Goal: Task Accomplishment & Management: Use online tool/utility

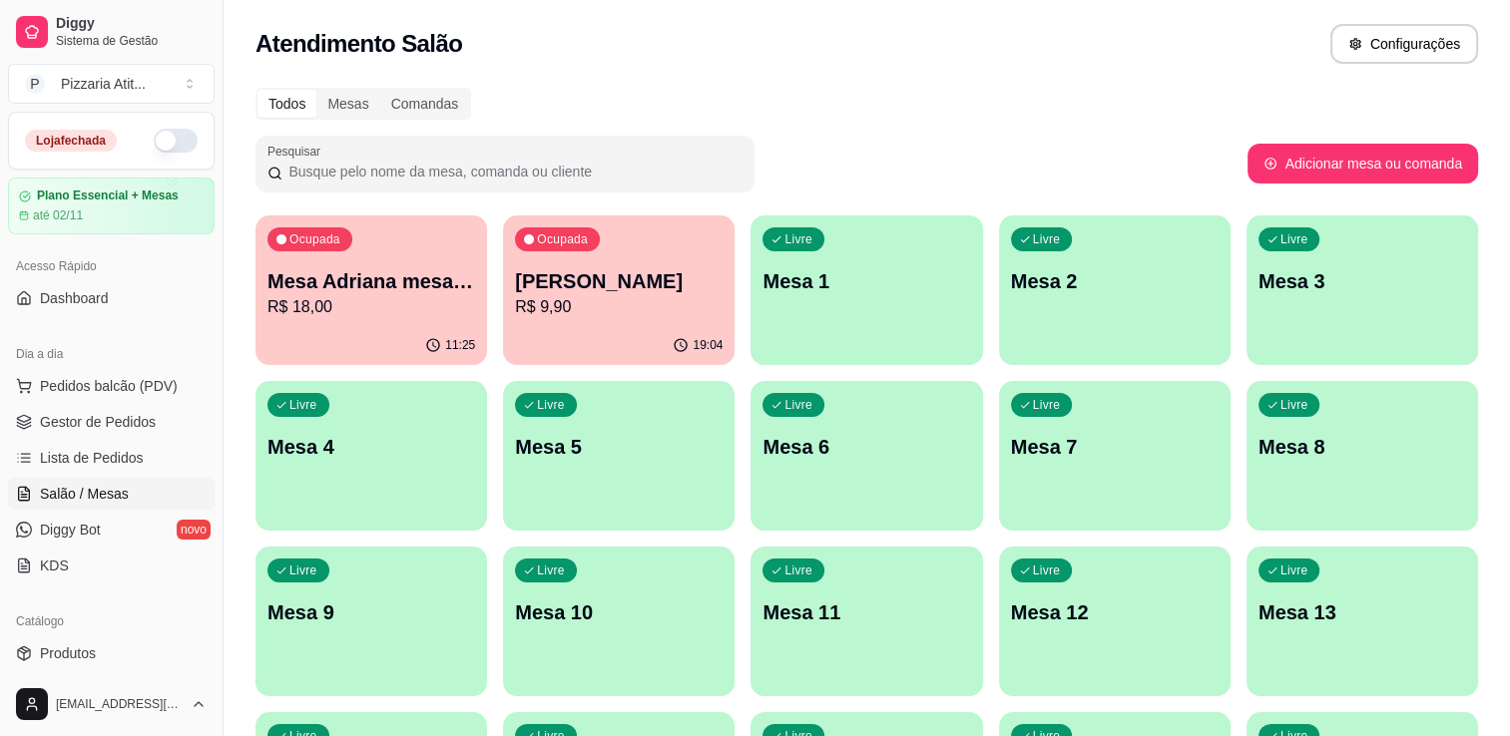
click at [160, 142] on button "button" at bounding box center [176, 141] width 44 height 24
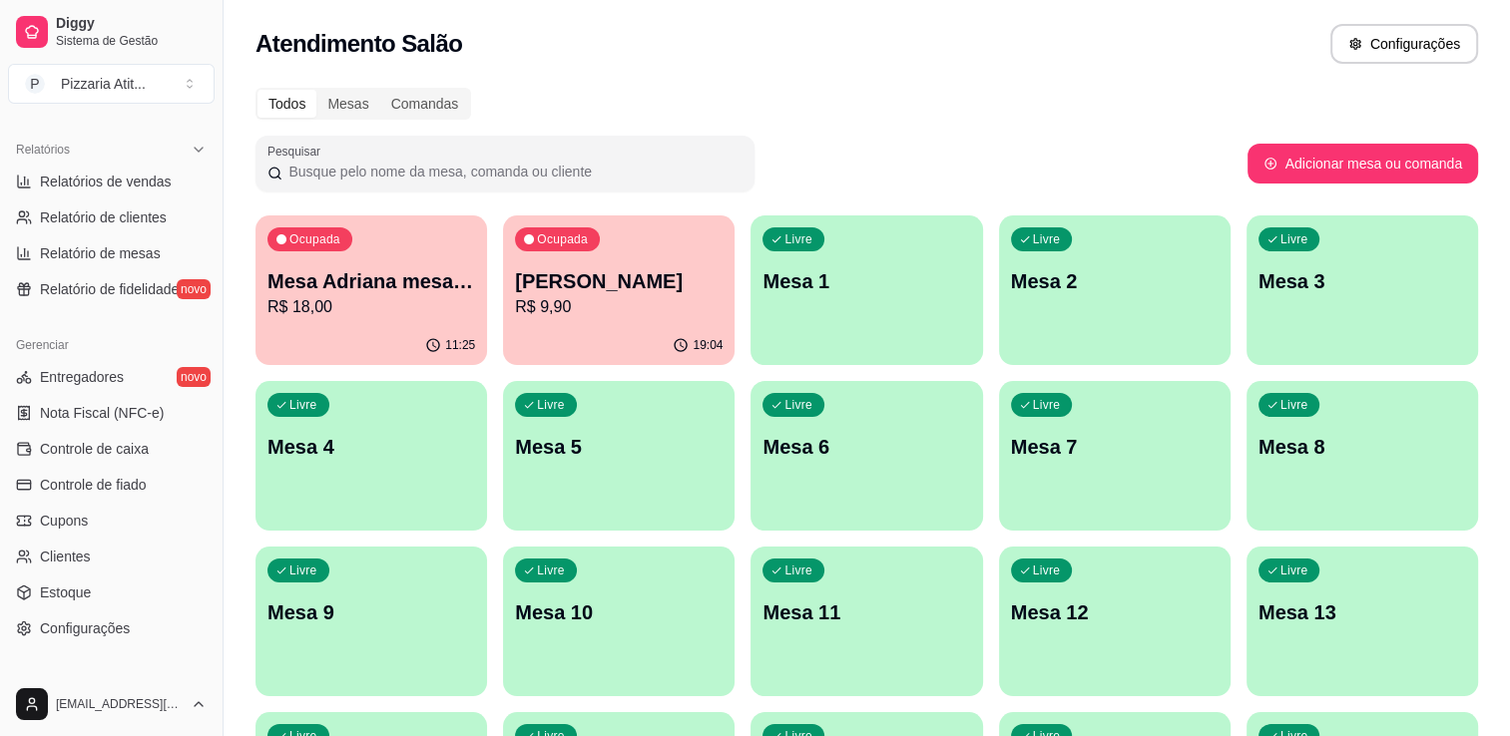
scroll to position [602, 0]
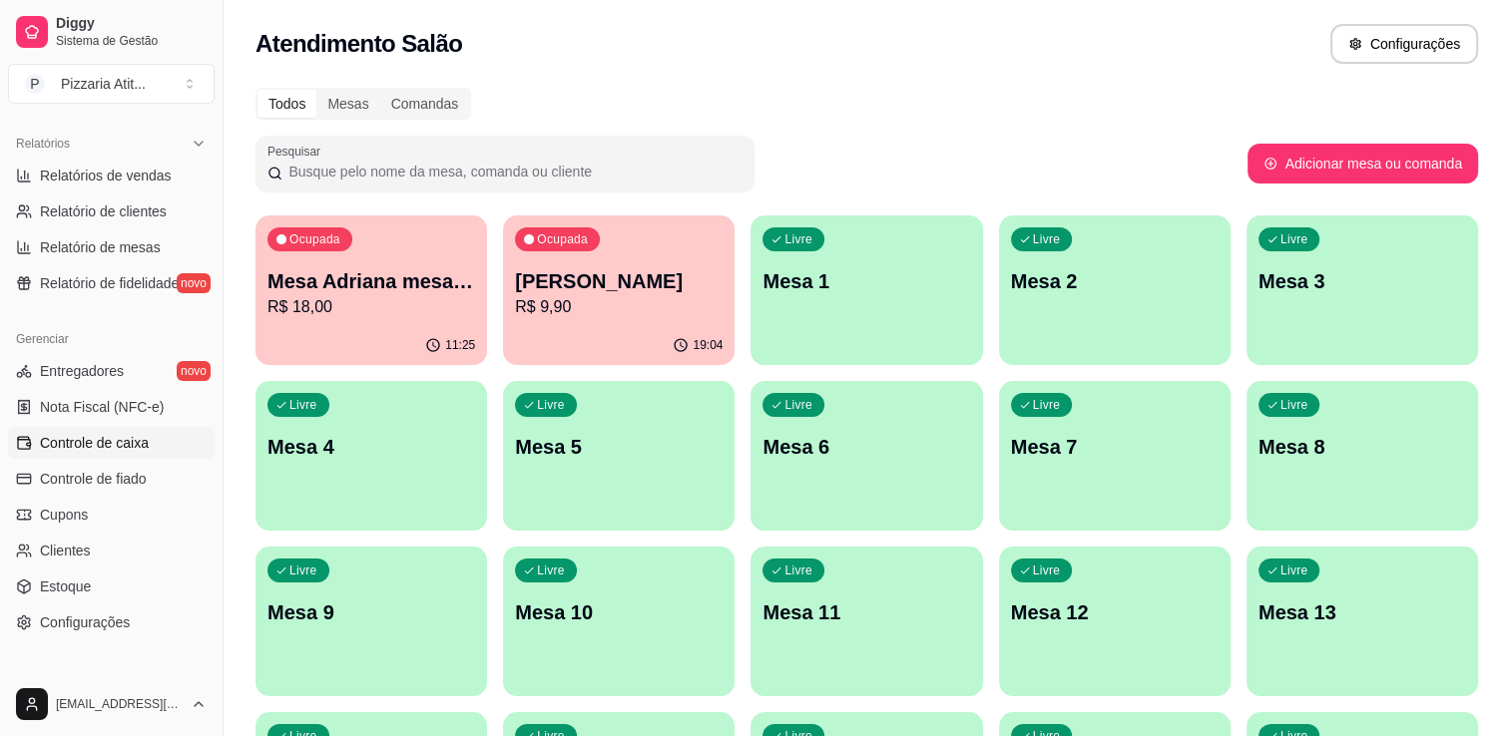
click at [155, 437] on link "Controle de caixa" at bounding box center [111, 443] width 207 height 32
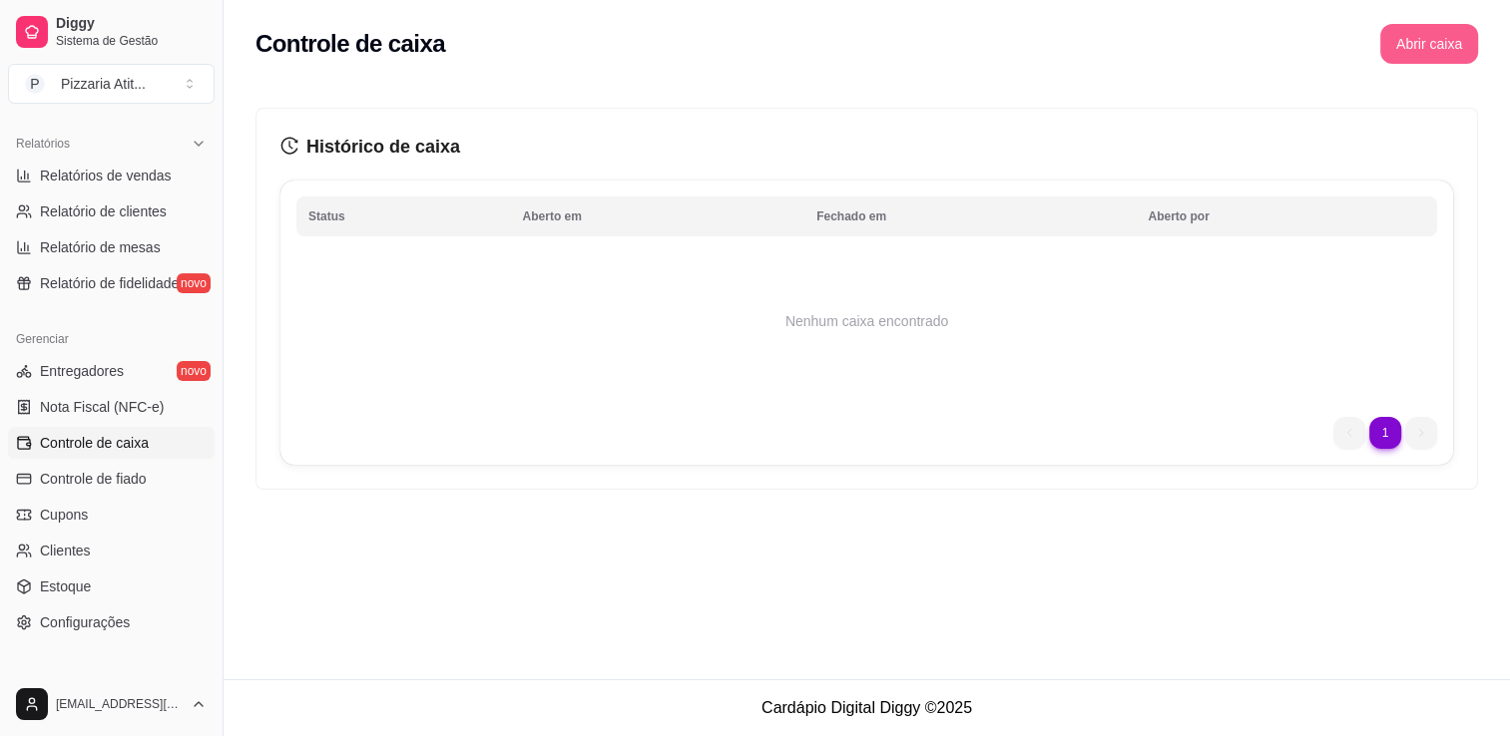
click at [1461, 42] on button "Abrir caixa" at bounding box center [1429, 44] width 98 height 40
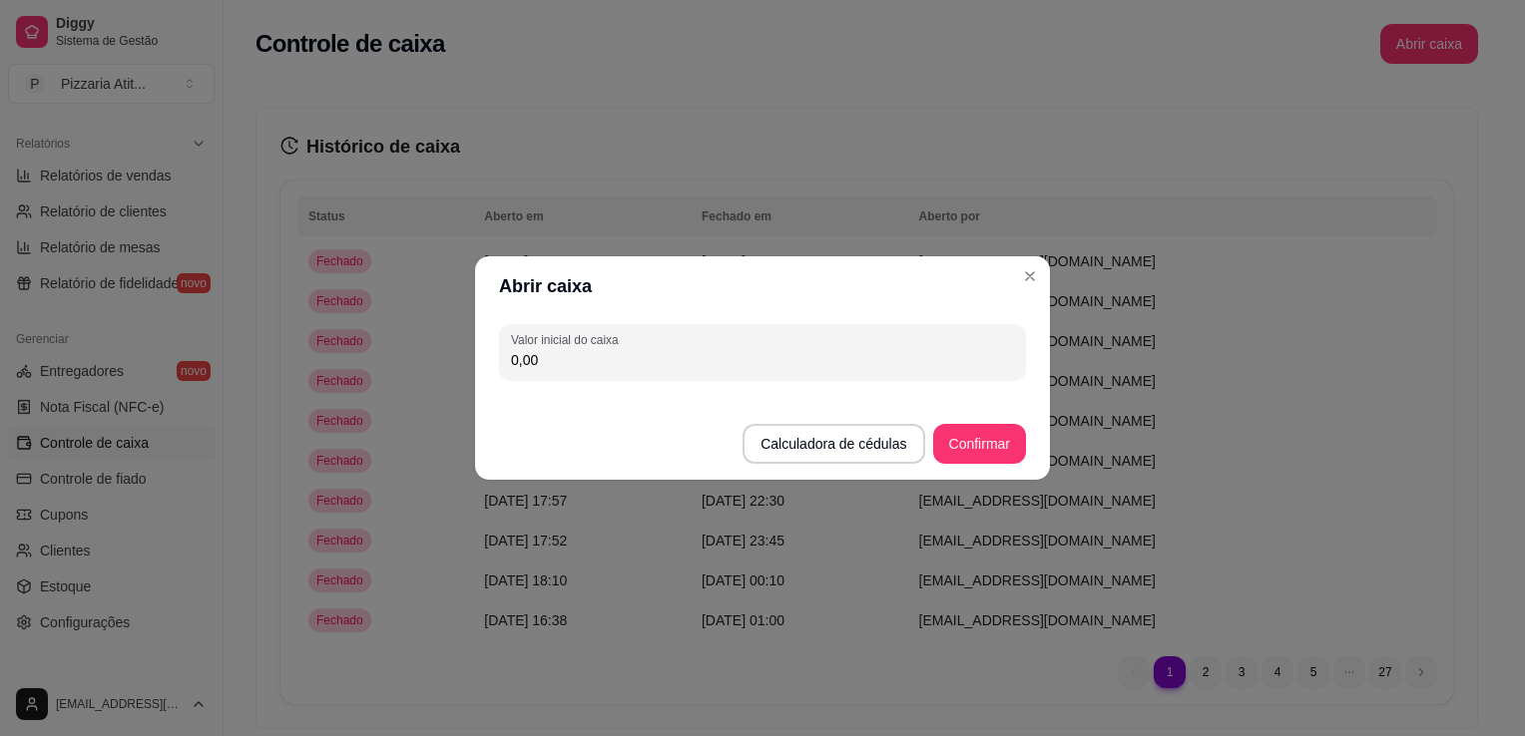
click at [786, 353] on input "0,00" at bounding box center [762, 360] width 503 height 20
type input "500,00"
click at [951, 426] on button "Confirmar" at bounding box center [979, 444] width 93 height 40
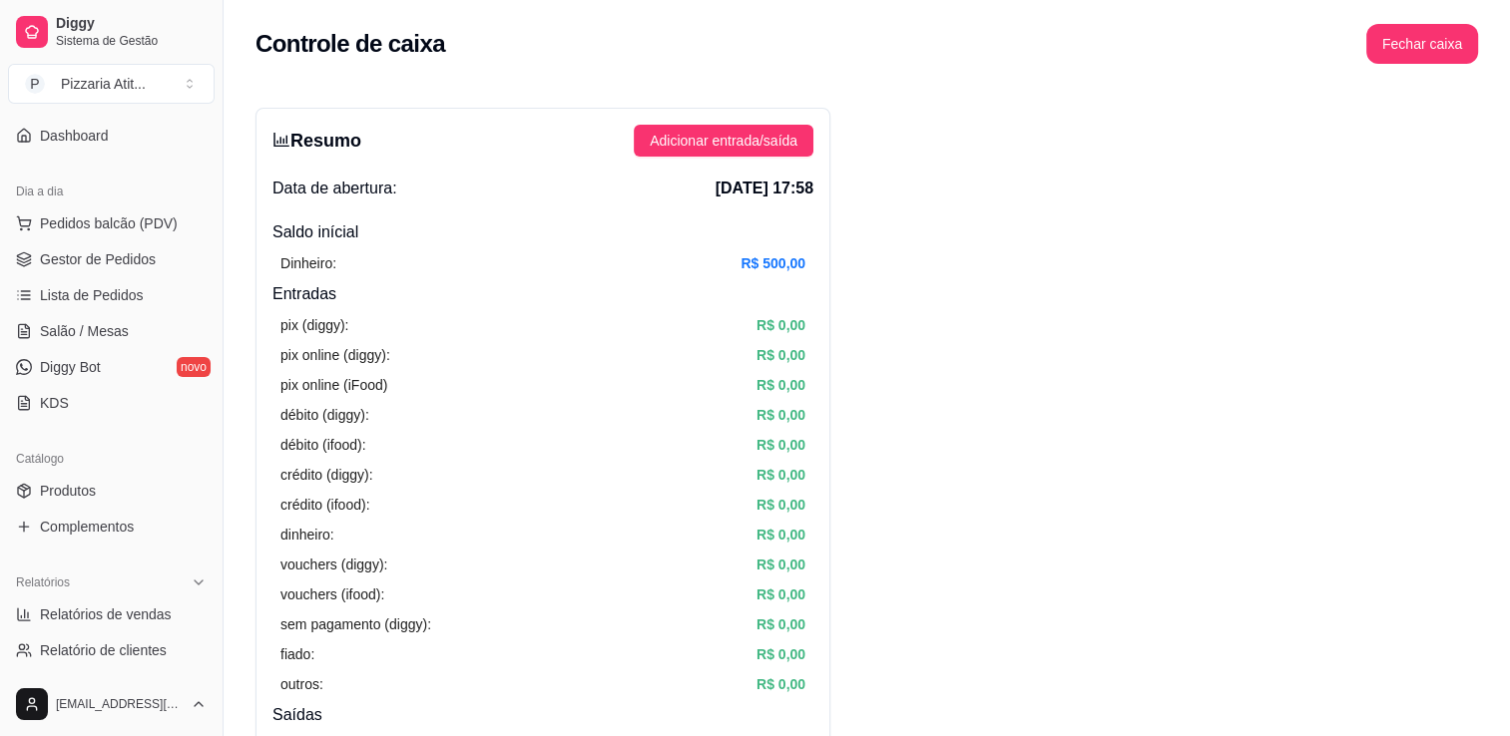
scroll to position [136, 0]
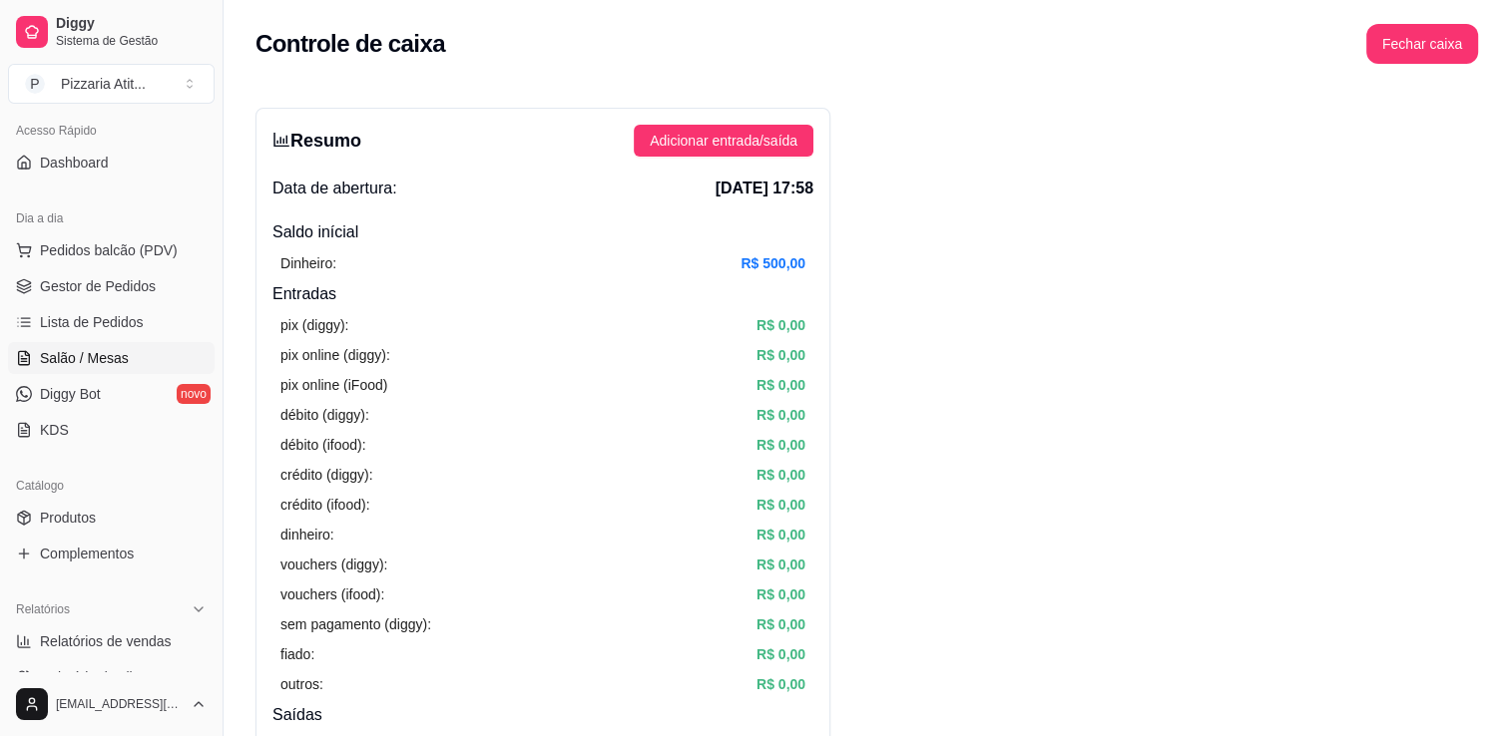
click at [115, 369] on link "Salão / Mesas" at bounding box center [111, 358] width 207 height 32
